Goal: Check status: Check status

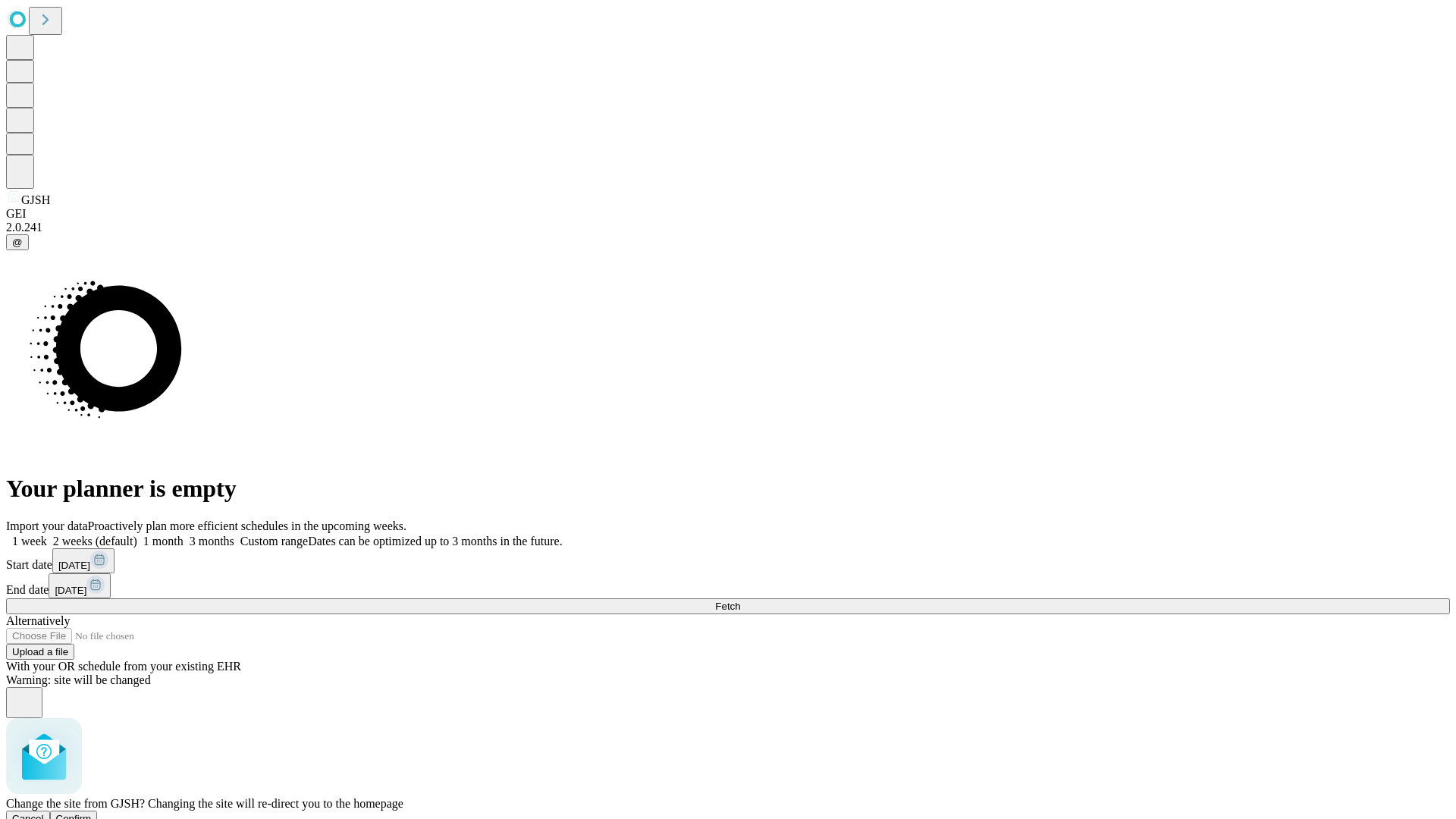
click at [92, 813] on span "Confirm" at bounding box center [74, 818] width 36 height 12
click at [47, 535] on label "1 week" at bounding box center [27, 541] width 41 height 13
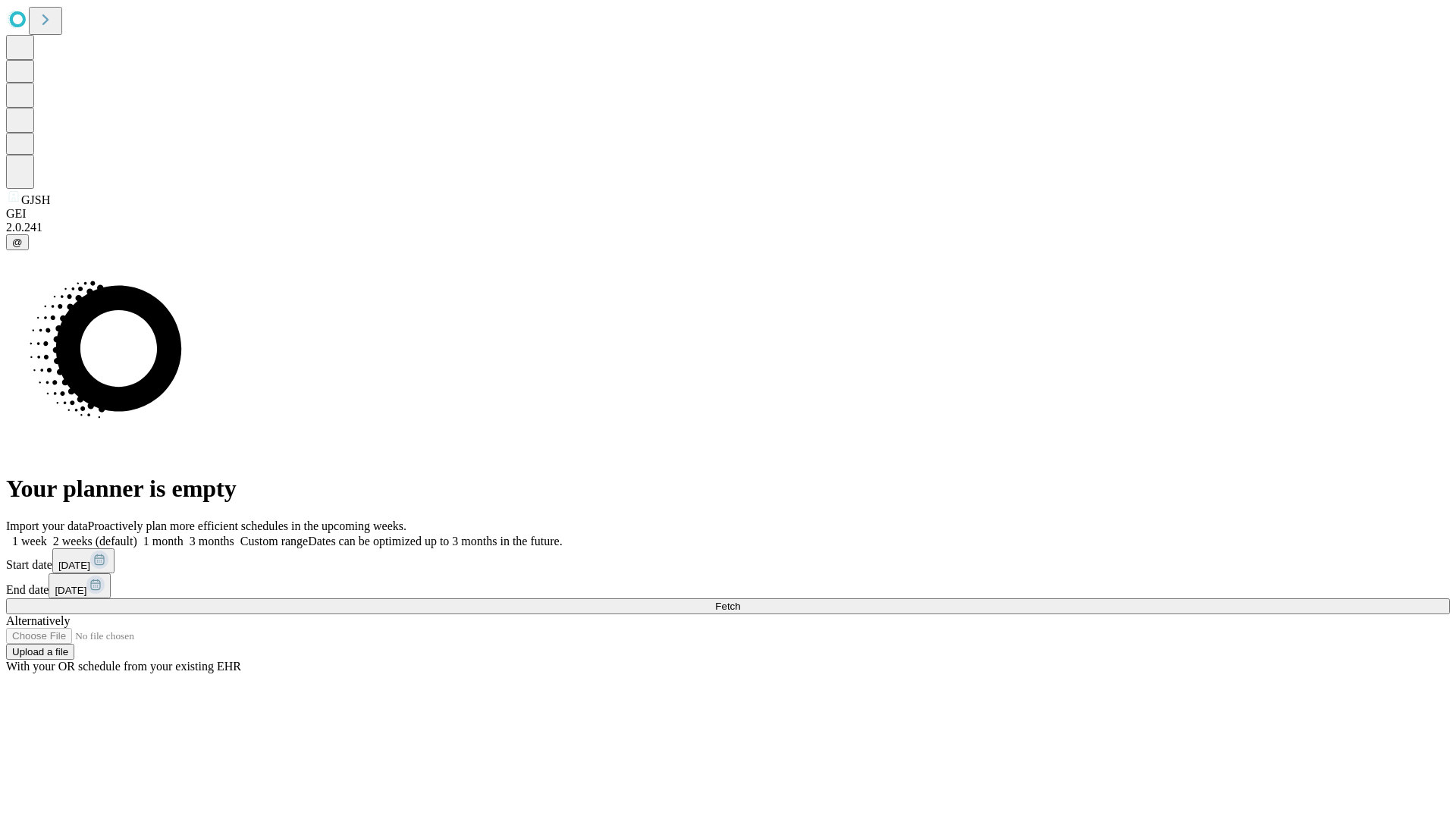
click at [740, 601] on span "Fetch" at bounding box center [727, 606] width 25 height 12
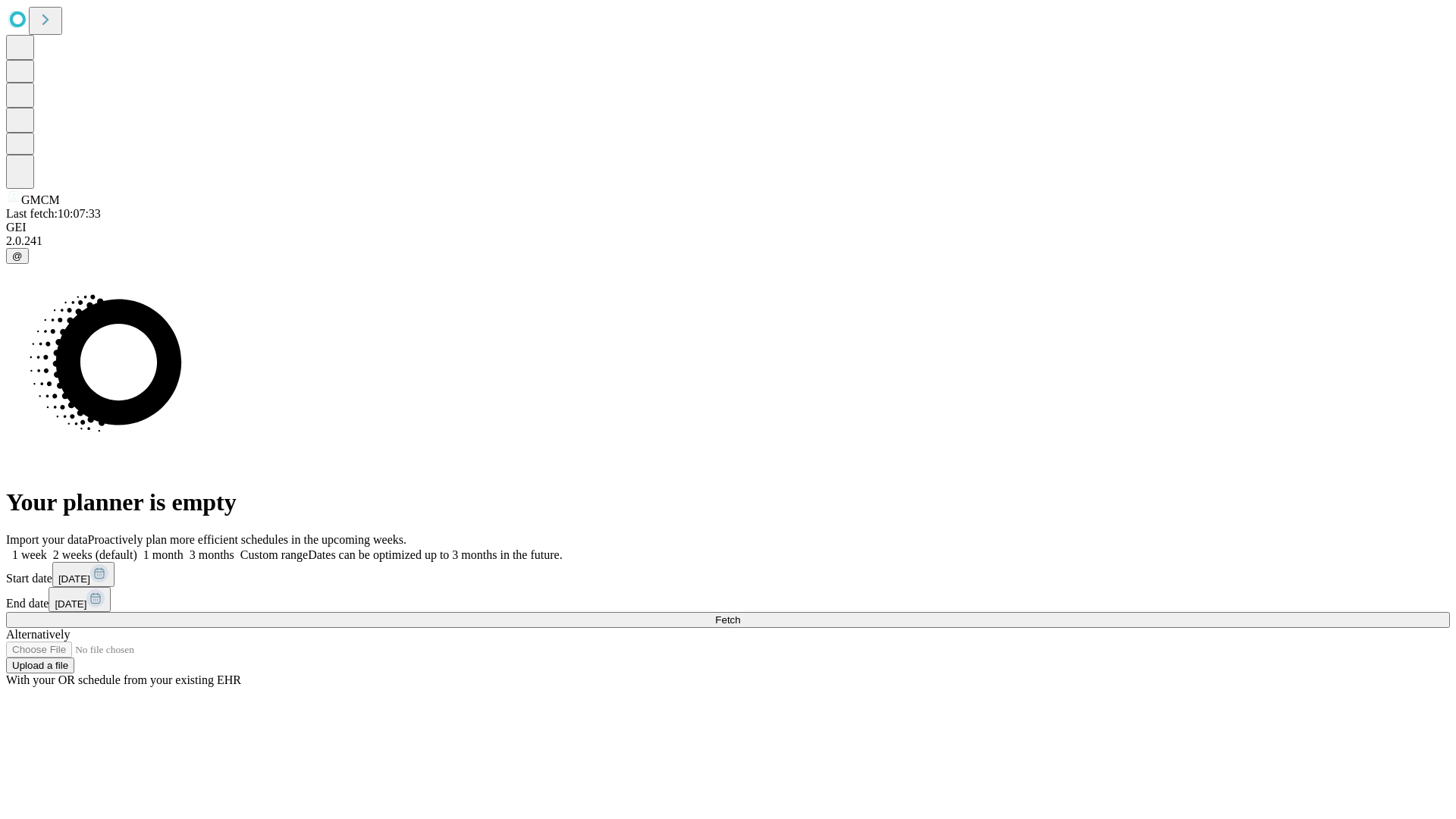
click at [47, 548] on label "1 week" at bounding box center [27, 554] width 41 height 13
click at [740, 615] on span "Fetch" at bounding box center [727, 620] width 25 height 12
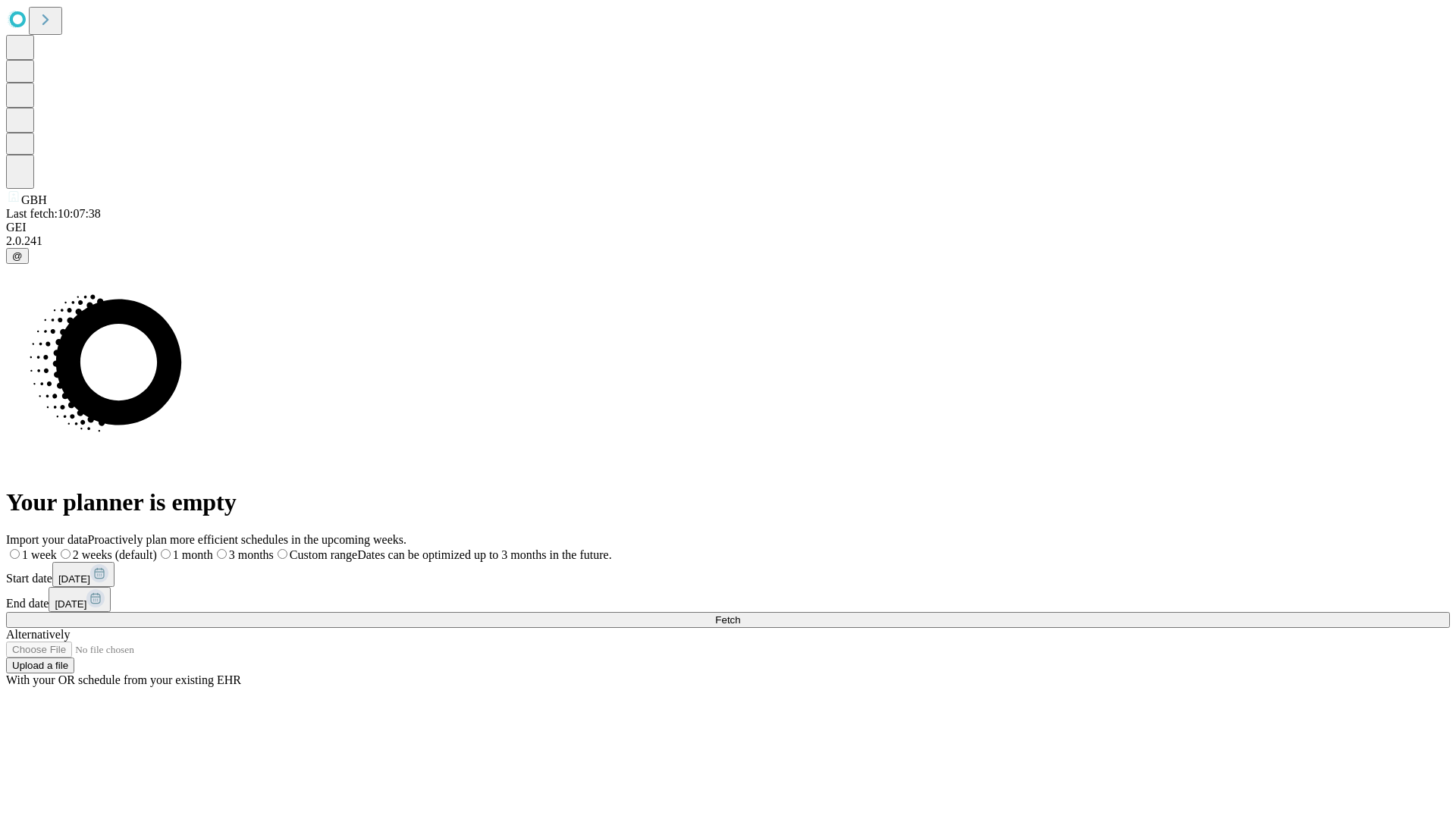
click at [57, 548] on label "1 week" at bounding box center [31, 554] width 51 height 13
click at [740, 615] on span "Fetch" at bounding box center [727, 620] width 25 height 12
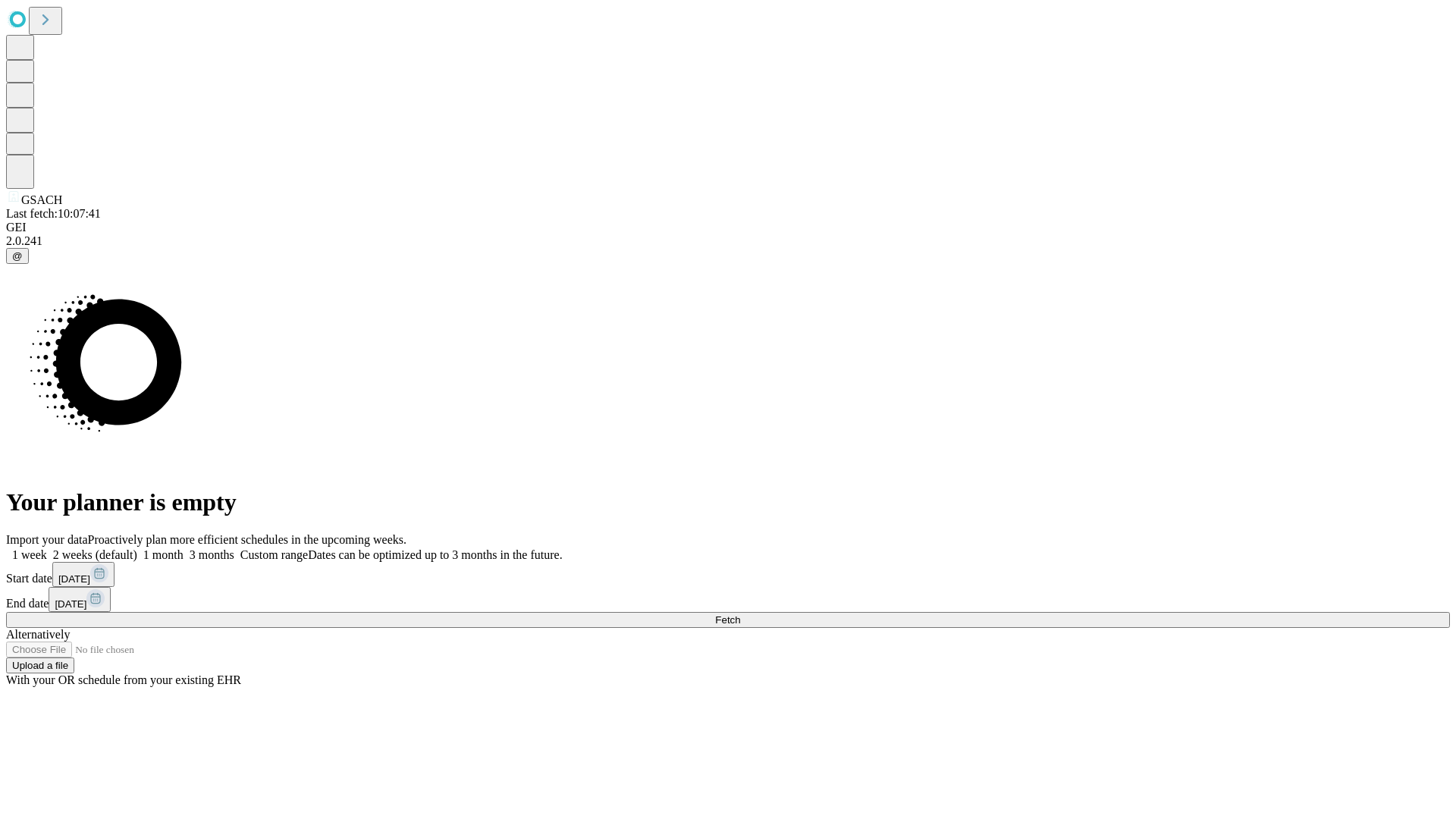
click at [47, 548] on label "1 week" at bounding box center [27, 554] width 41 height 13
click at [740, 615] on span "Fetch" at bounding box center [727, 620] width 25 height 12
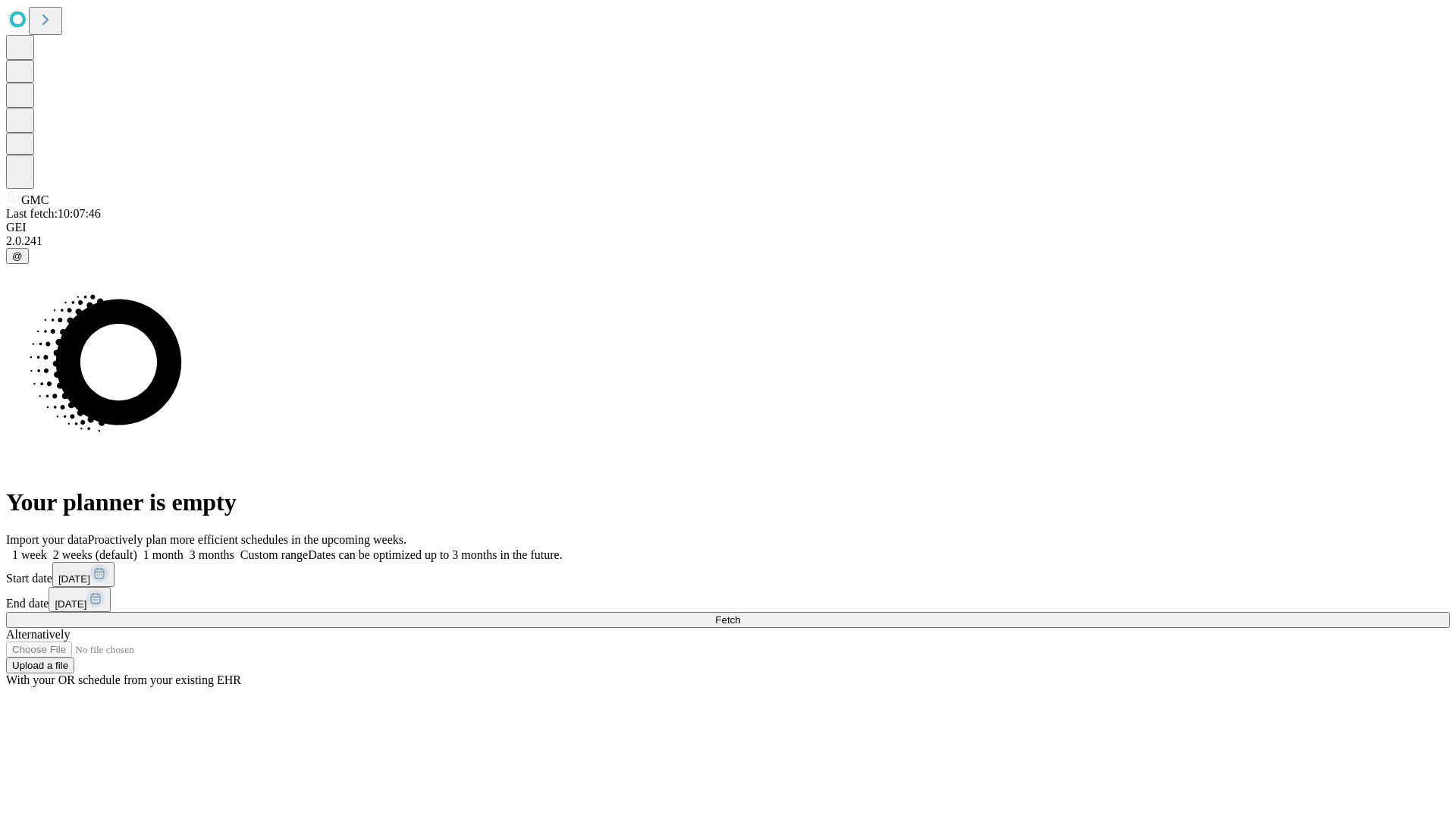
click at [740, 615] on span "Fetch" at bounding box center [727, 620] width 25 height 12
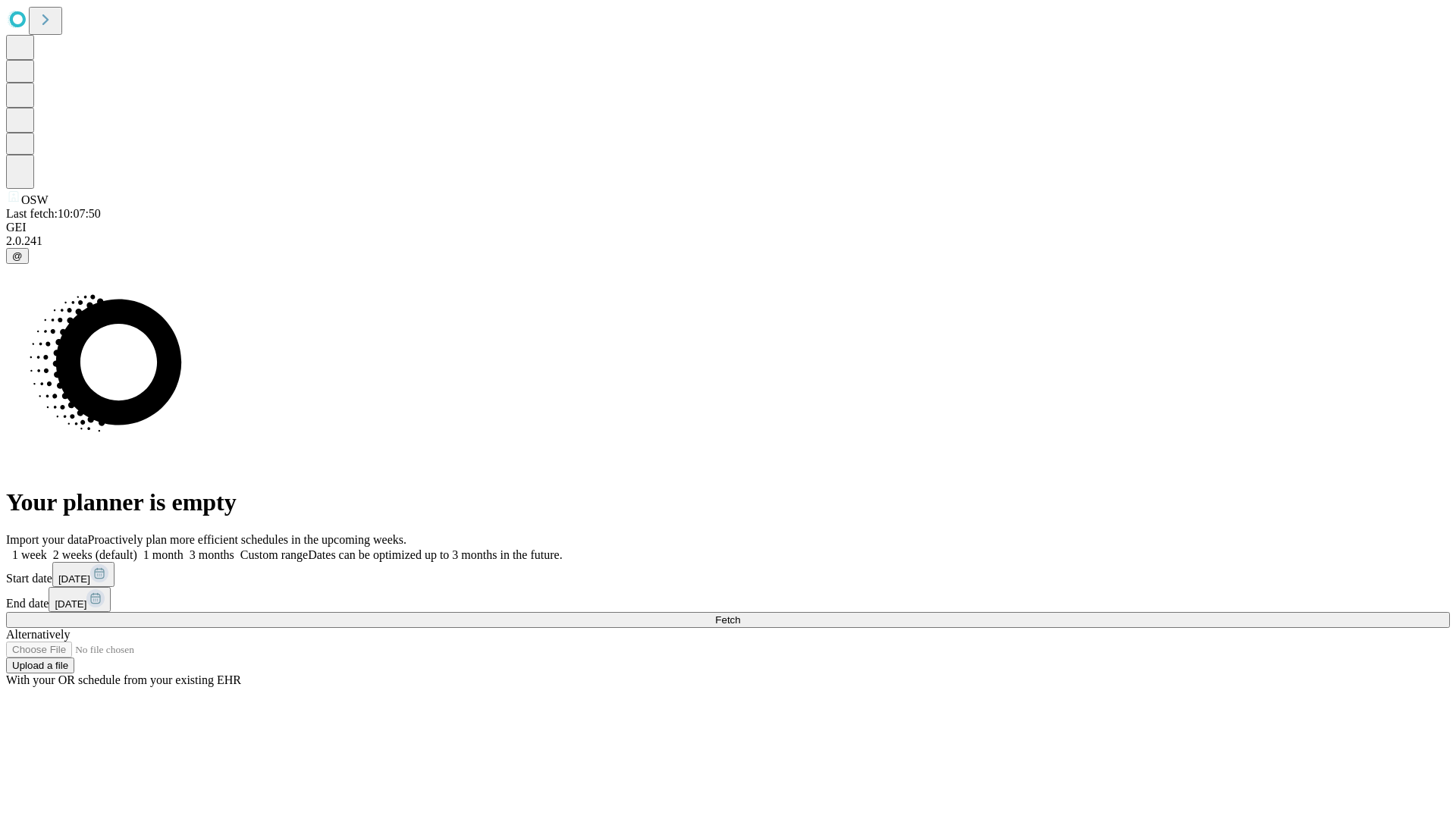
click at [740, 615] on span "Fetch" at bounding box center [727, 620] width 25 height 12
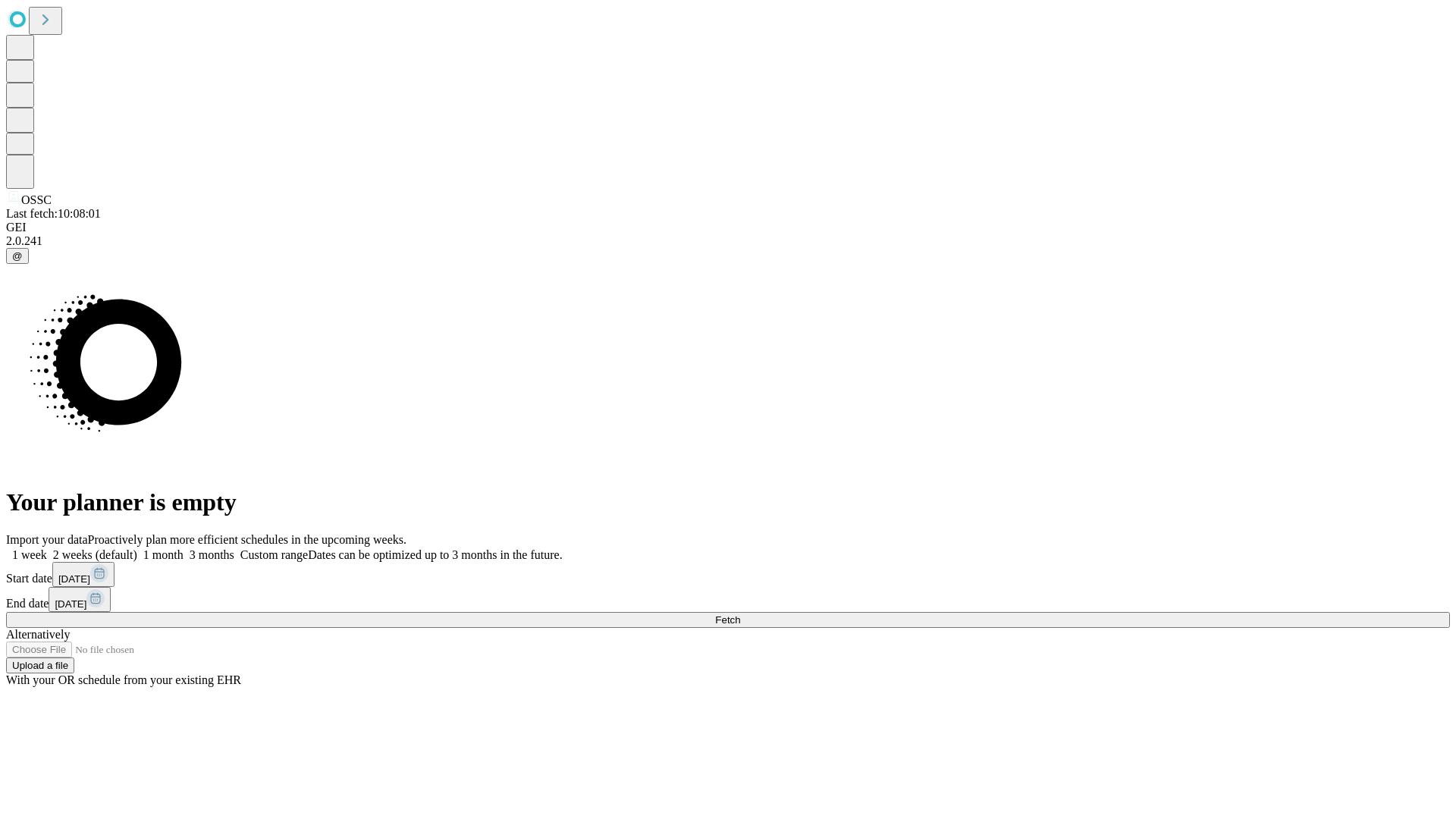
click at [740, 615] on span "Fetch" at bounding box center [727, 620] width 25 height 12
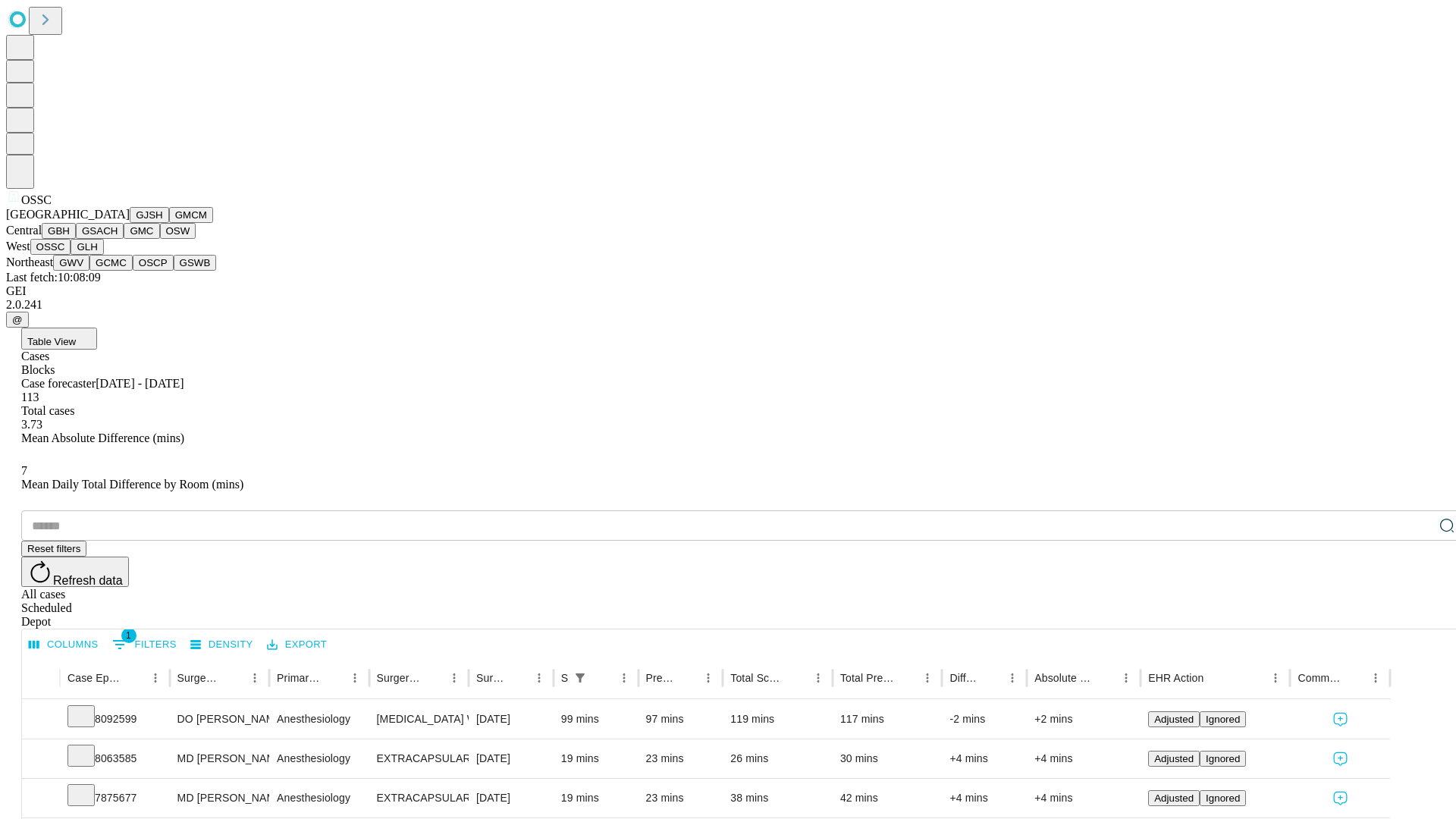
click at [103, 254] on button "GLH" at bounding box center [87, 247] width 33 height 16
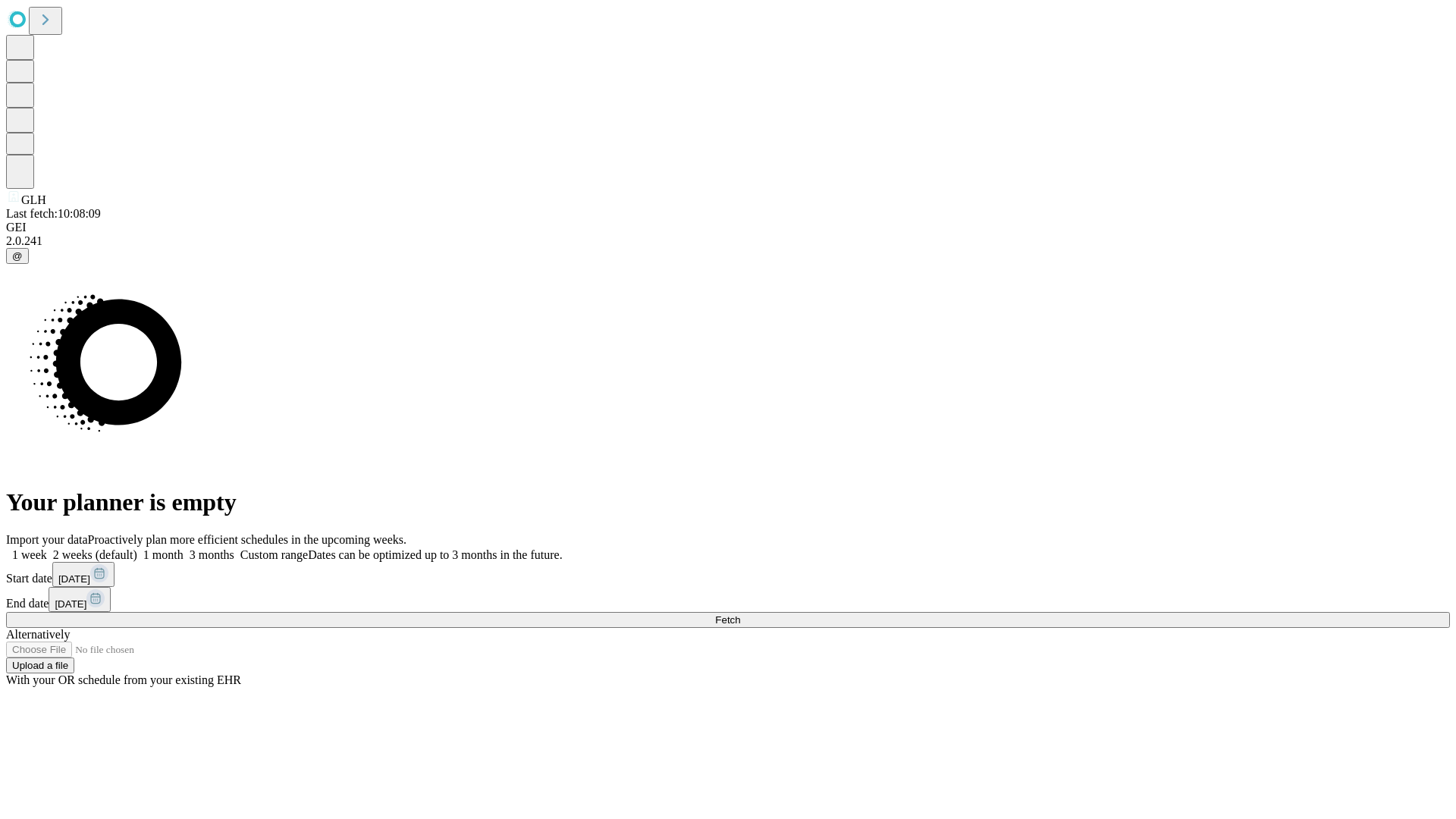
click at [740, 615] on span "Fetch" at bounding box center [727, 620] width 25 height 12
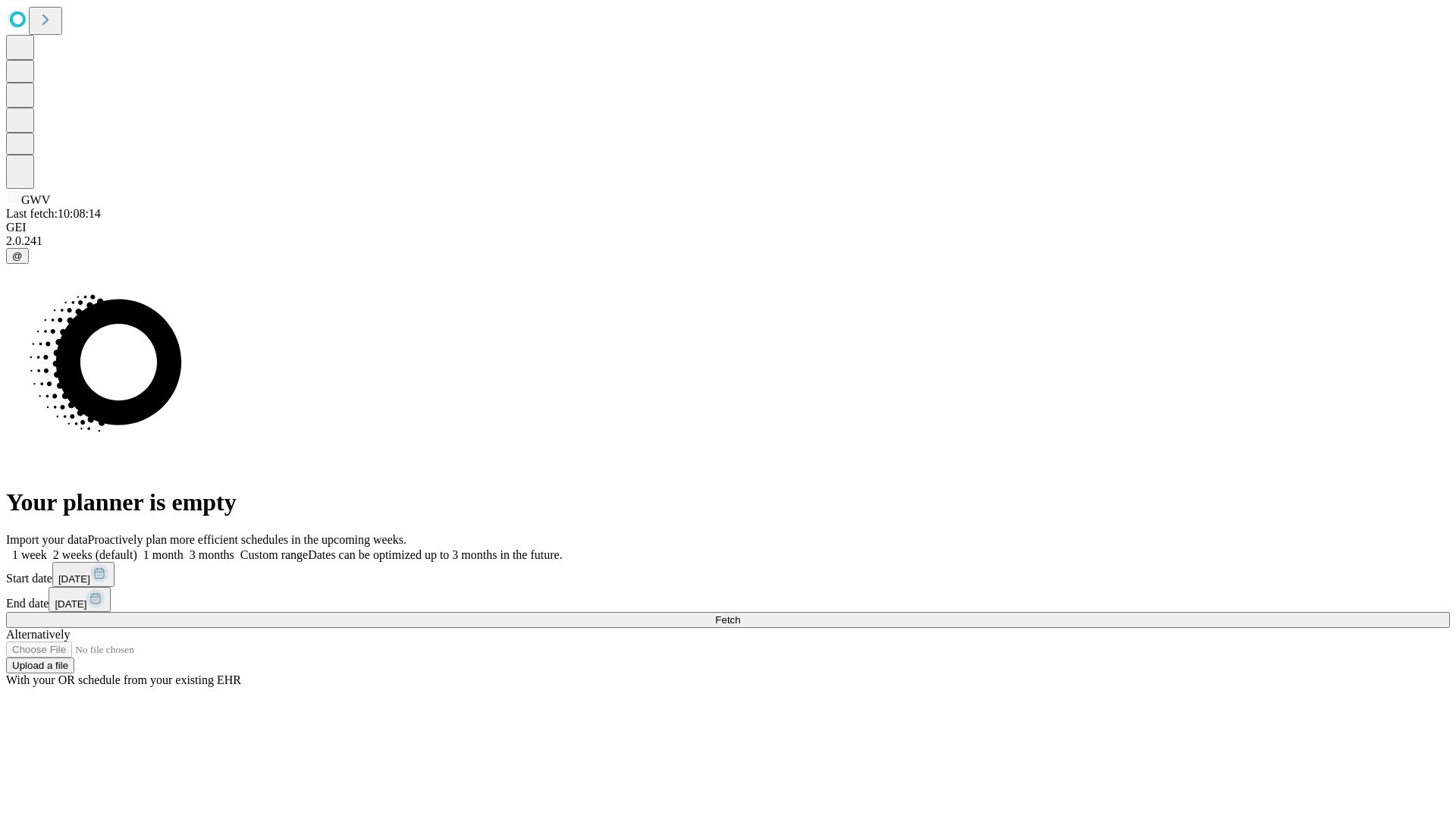
click at [47, 548] on label "1 week" at bounding box center [27, 554] width 41 height 13
click at [740, 615] on span "Fetch" at bounding box center [727, 620] width 25 height 12
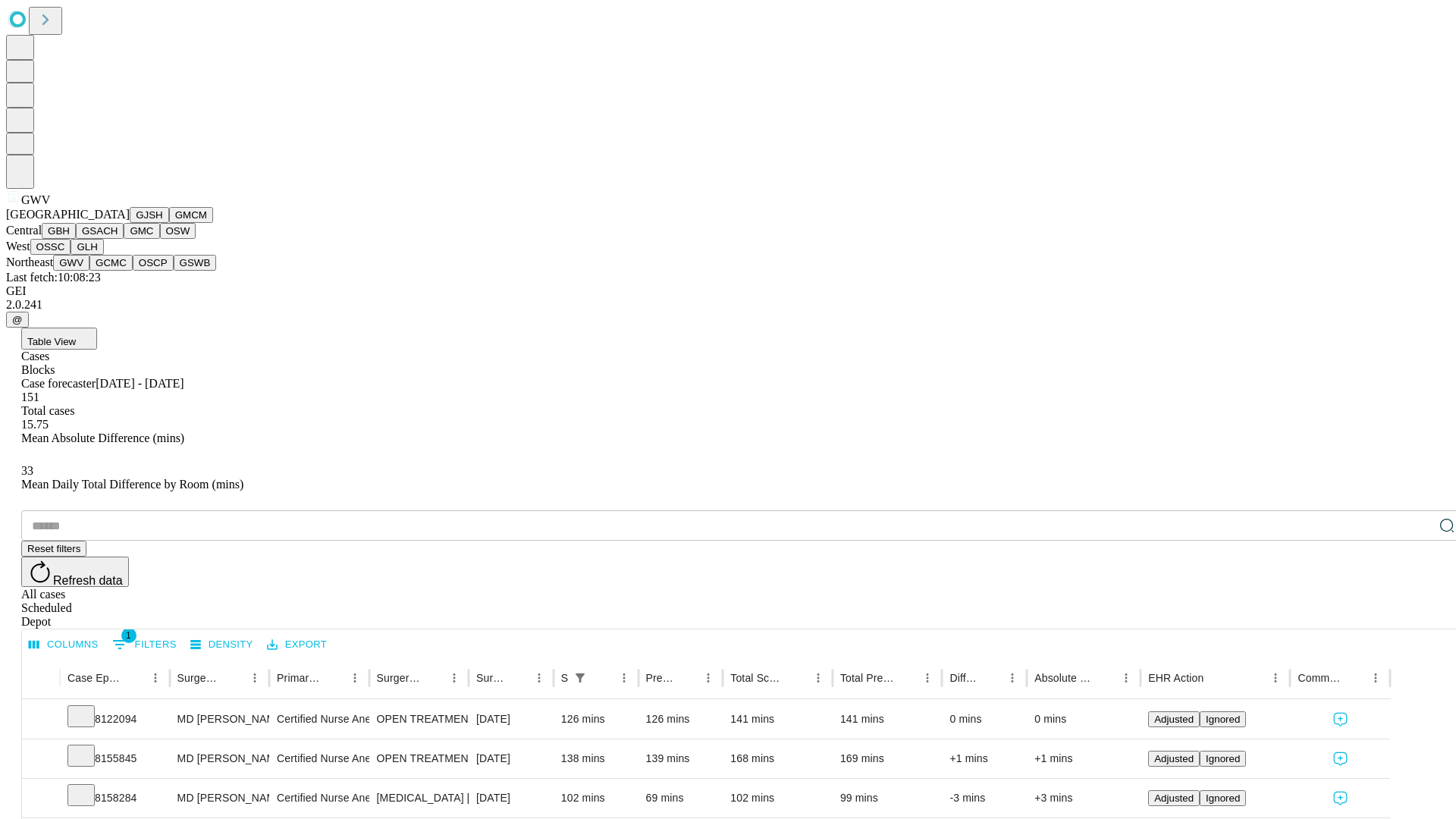
click at [117, 271] on button "GCMC" at bounding box center [110, 262] width 43 height 16
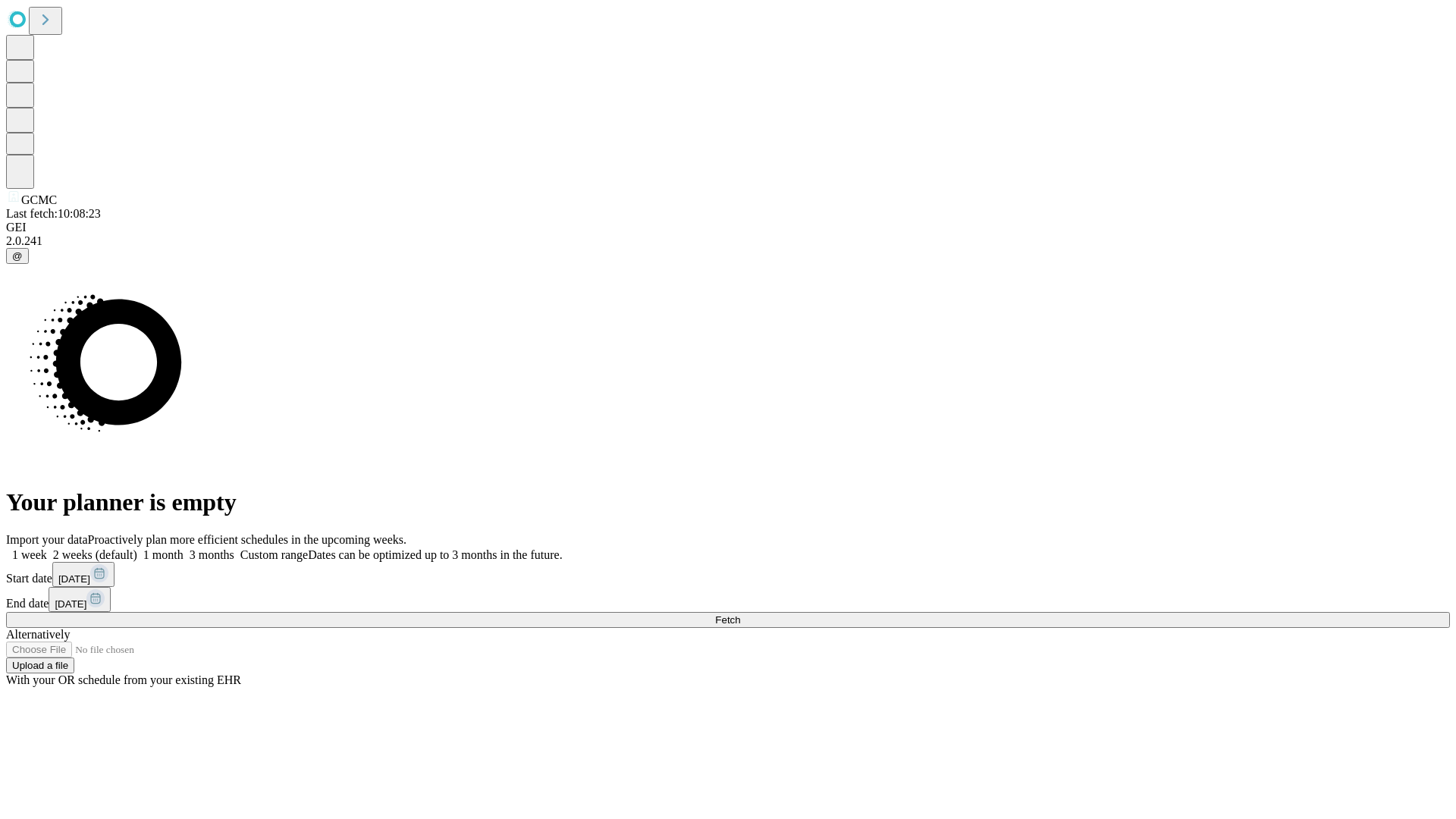
click at [47, 548] on label "1 week" at bounding box center [27, 554] width 41 height 13
click at [740, 615] on span "Fetch" at bounding box center [727, 620] width 25 height 12
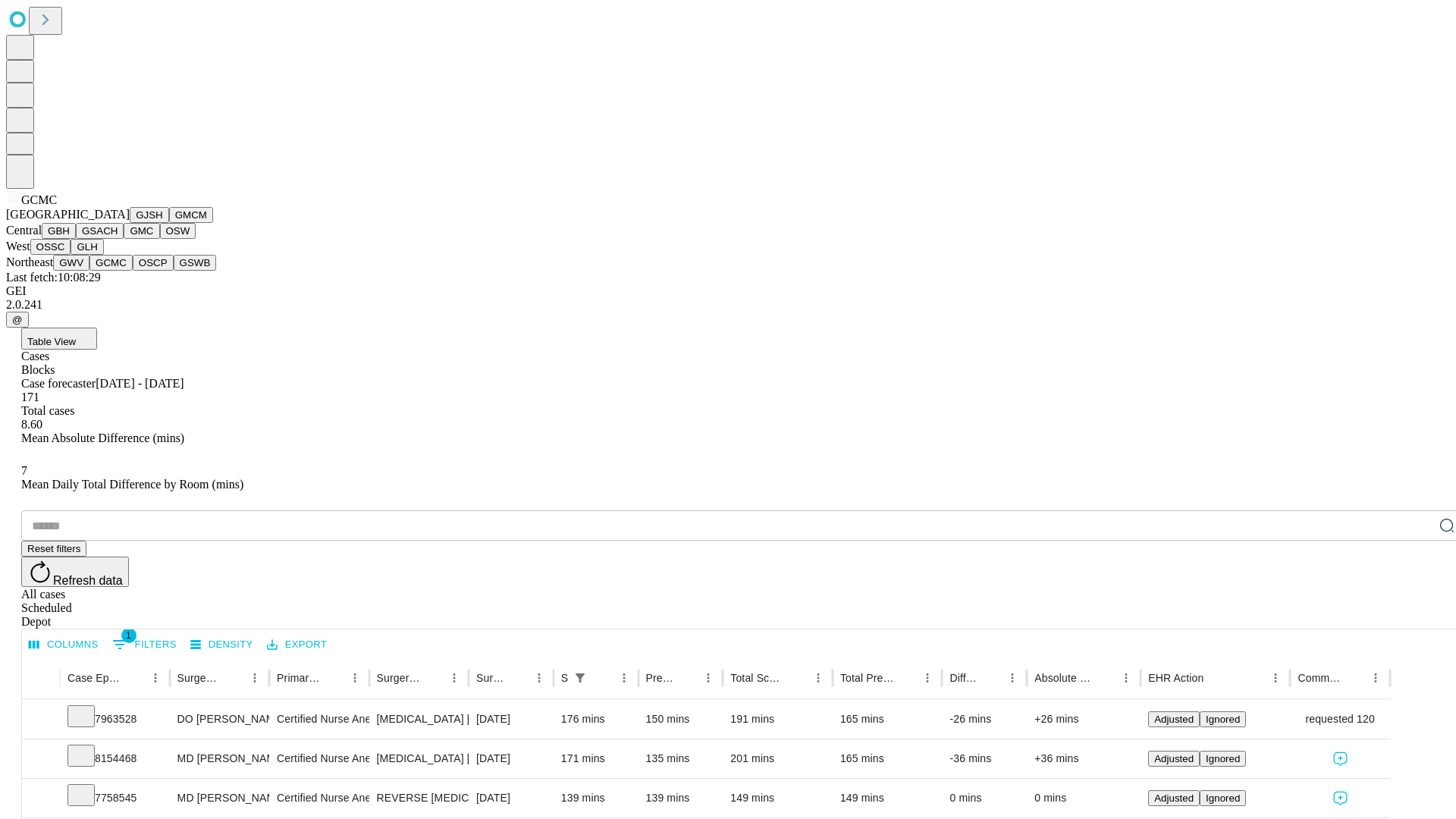
click at [132, 271] on button "OSCP" at bounding box center [153, 262] width 41 height 16
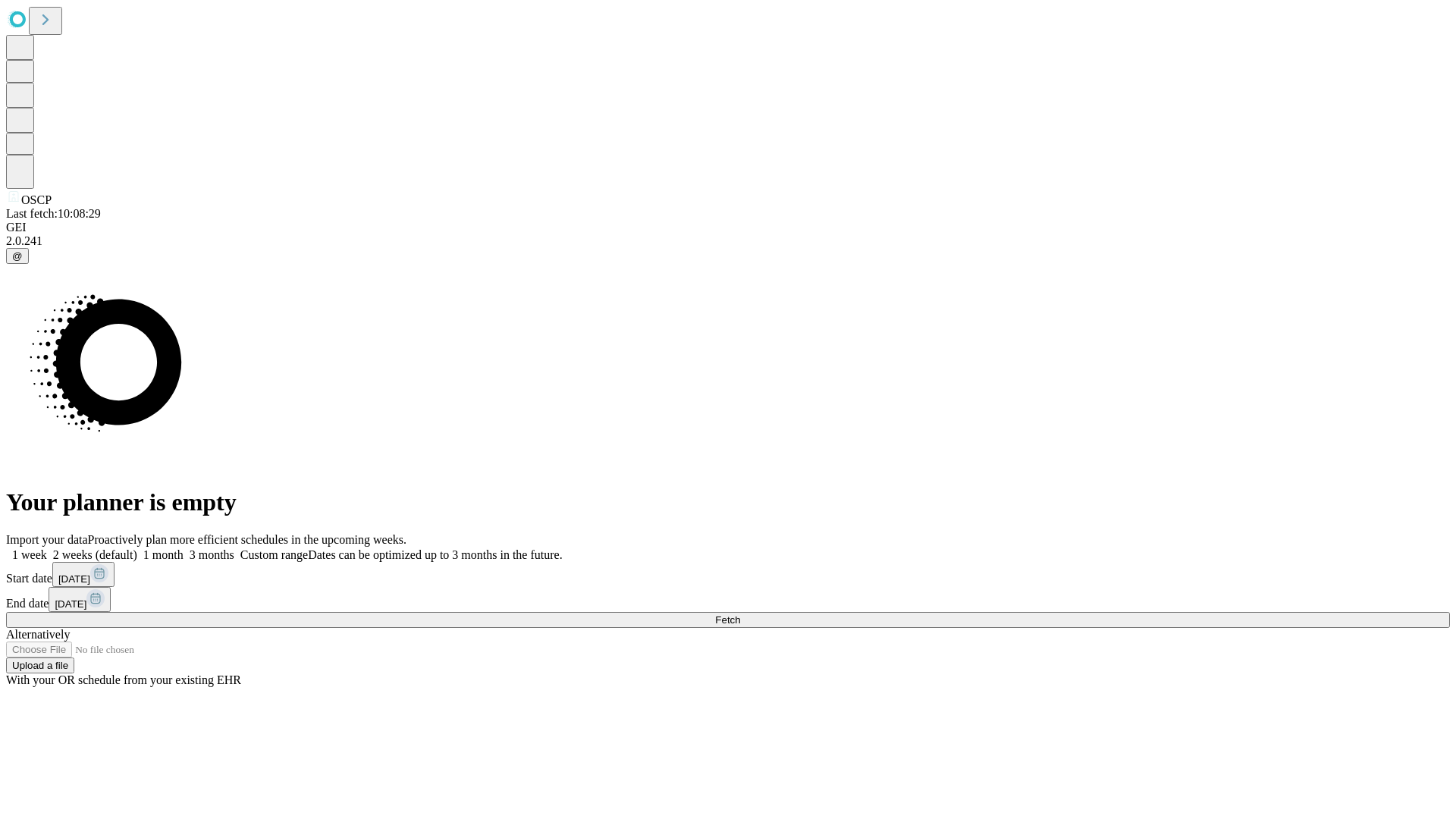
click at [47, 548] on label "1 week" at bounding box center [27, 554] width 41 height 13
click at [740, 615] on span "Fetch" at bounding box center [727, 620] width 25 height 12
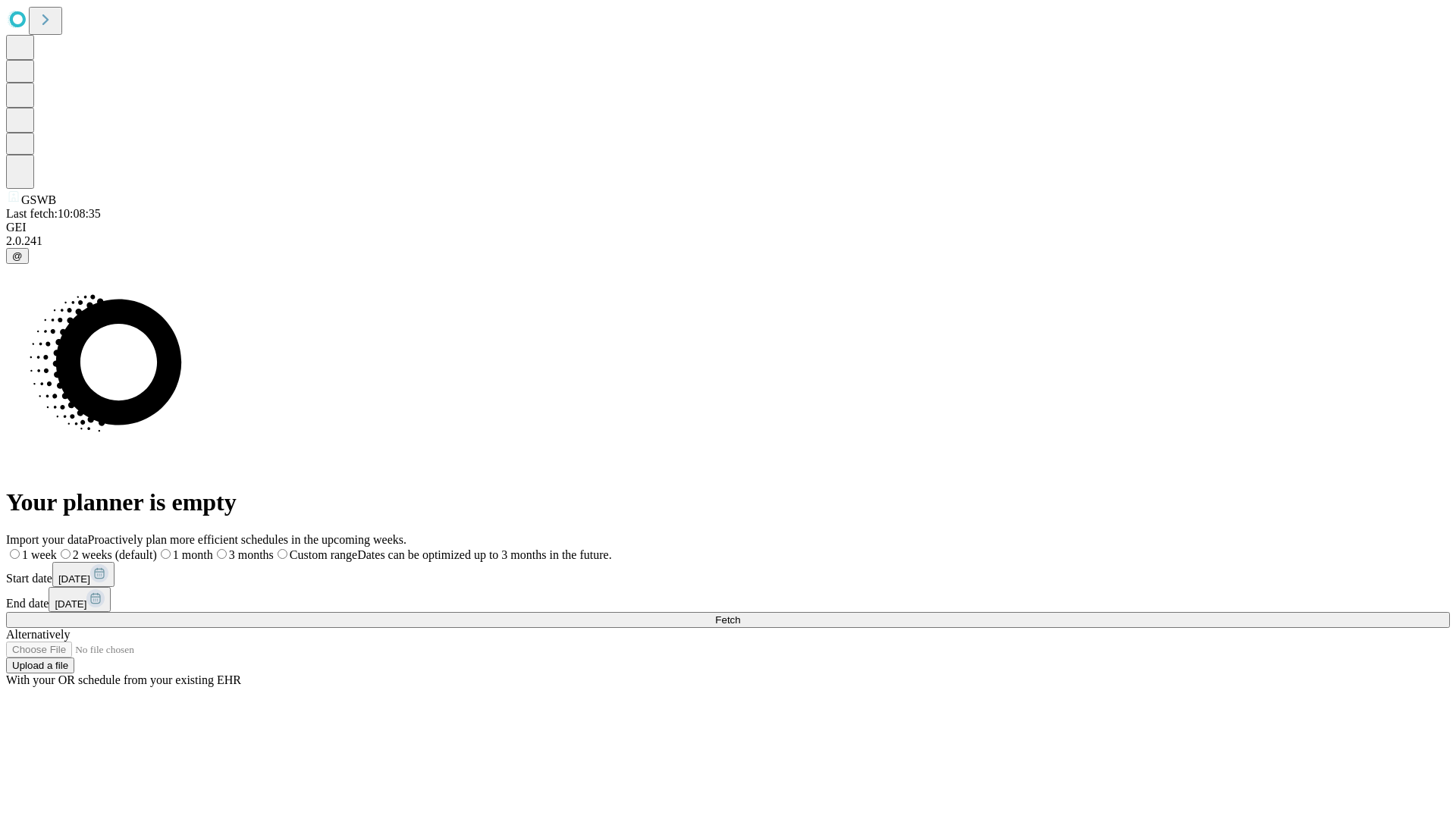
click at [740, 615] on span "Fetch" at bounding box center [727, 620] width 25 height 12
